Goal: Task Accomplishment & Management: Use online tool/utility

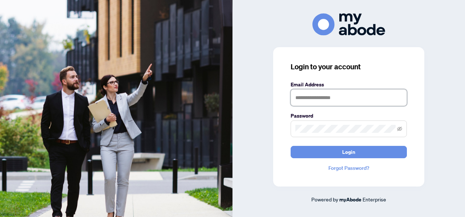
click at [299, 94] on input "text" at bounding box center [348, 97] width 116 height 17
type input "**********"
click at [290, 146] on button "Login" at bounding box center [348, 152] width 116 height 12
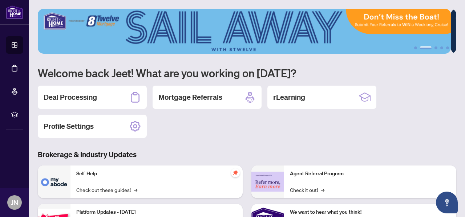
click at [82, 76] on h1 "Welcome back Jeet! What are you working on [DATE]?" at bounding box center [247, 73] width 418 height 14
click at [74, 98] on h2 "Deal Processing" at bounding box center [70, 97] width 53 height 10
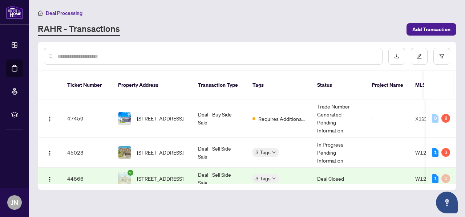
drag, startPoint x: 279, startPoint y: 173, endPoint x: 299, endPoint y: 176, distance: 20.7
click at [299, 176] on div "Ticket Number Property Address Transaction Type Tags Status Project Name MLS # …" at bounding box center [247, 130] width 418 height 119
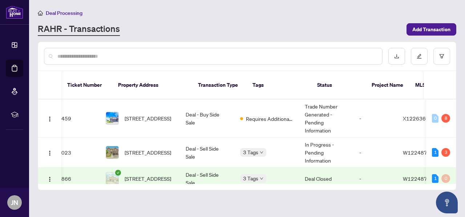
scroll to position [0, 14]
